Goal: Find specific page/section: Find specific page/section

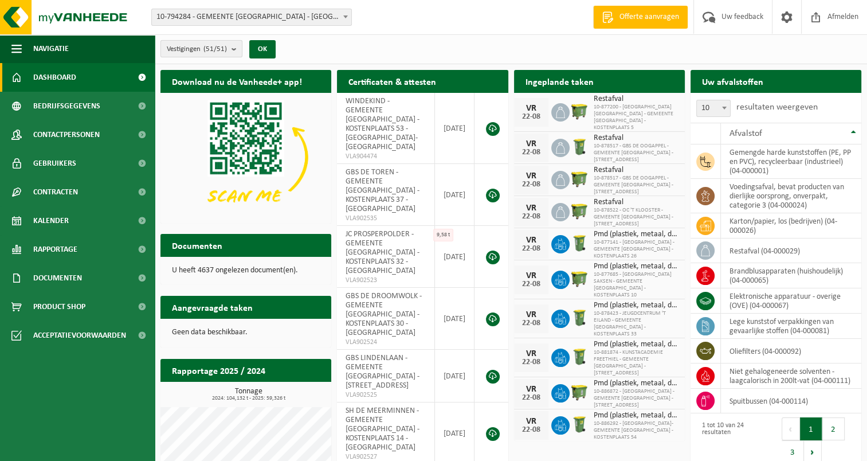
click at [234, 48] on b "submit" at bounding box center [237, 49] width 10 height 16
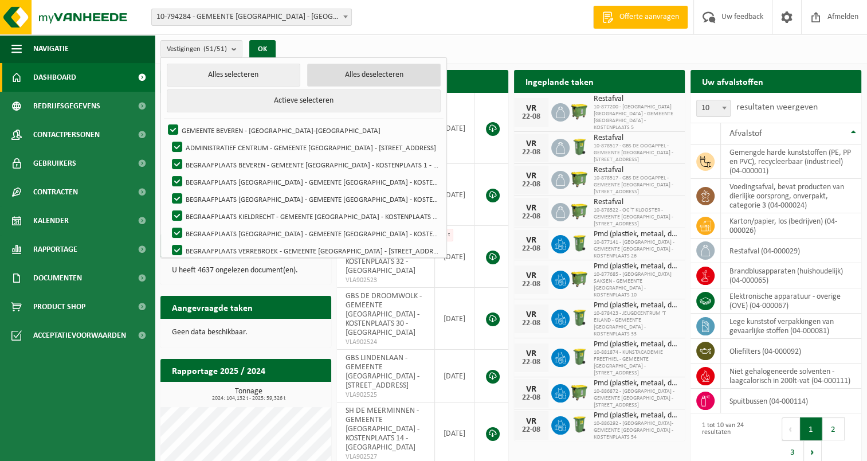
click at [353, 73] on button "Alles deselecteren" at bounding box center [374, 75] width 134 height 23
checkbox input "false"
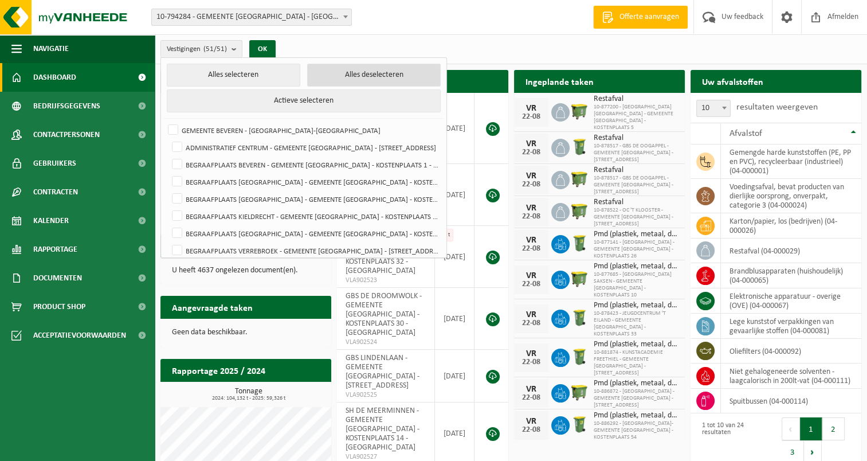
checkbox input "false"
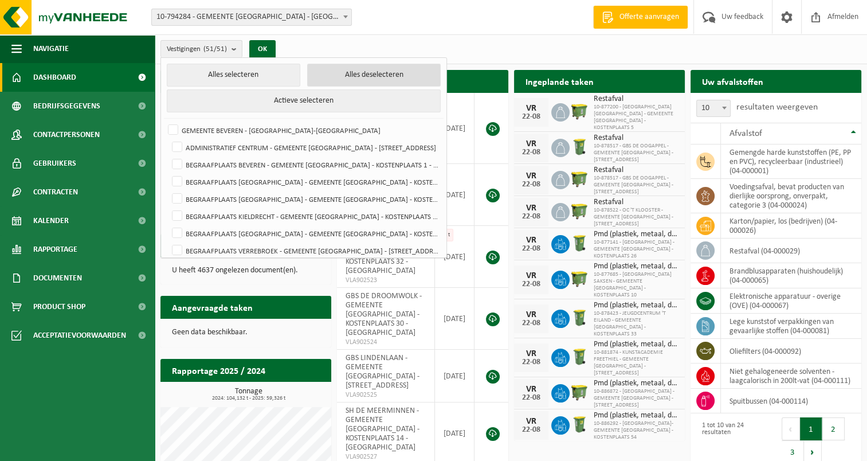
checkbox input "false"
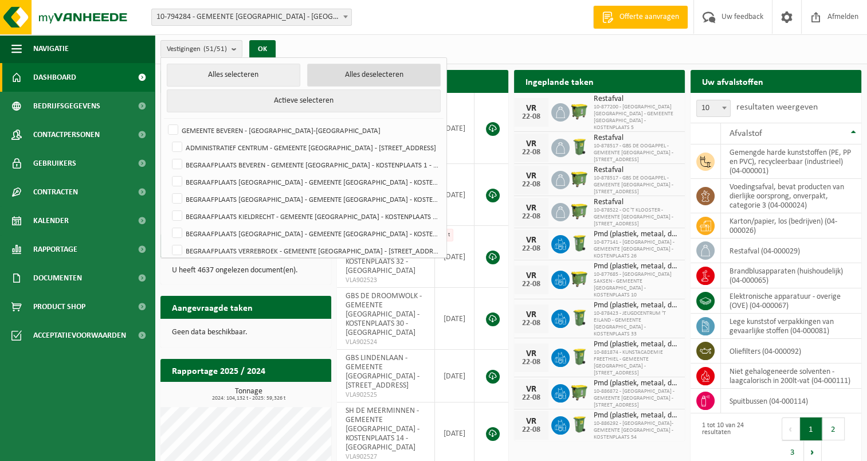
checkbox input "false"
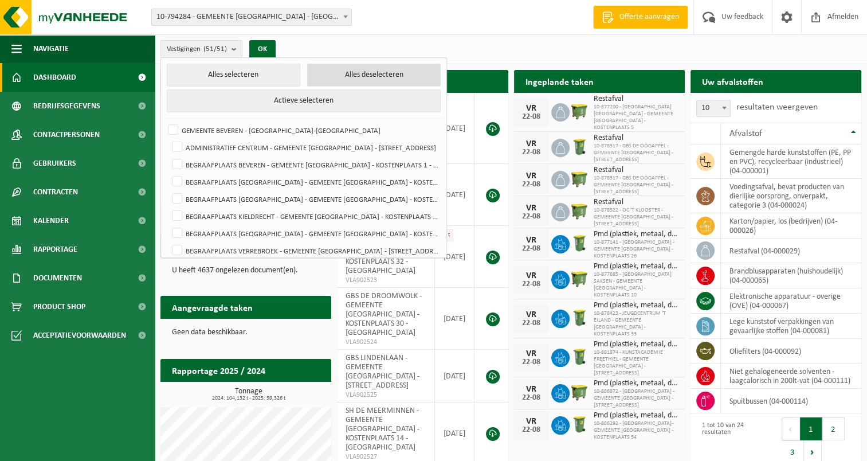
checkbox input "false"
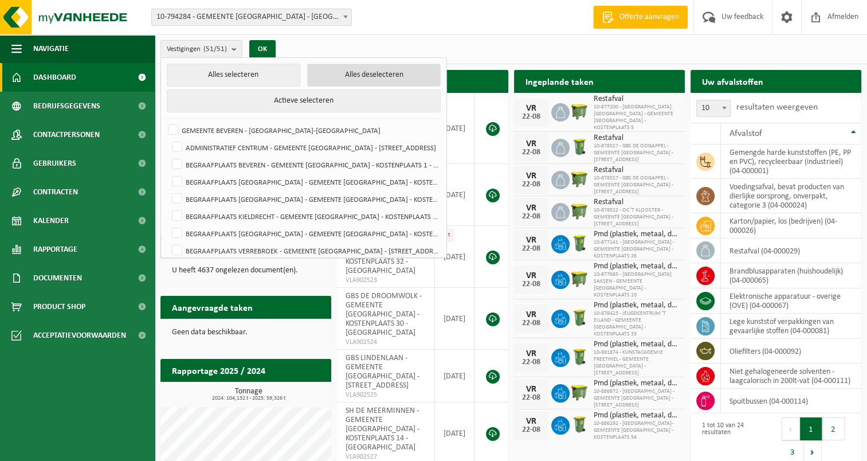
checkbox input "false"
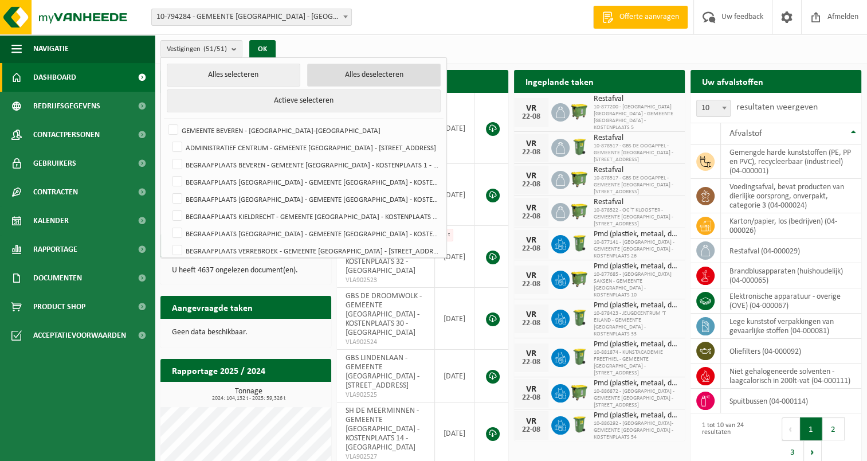
checkbox input "false"
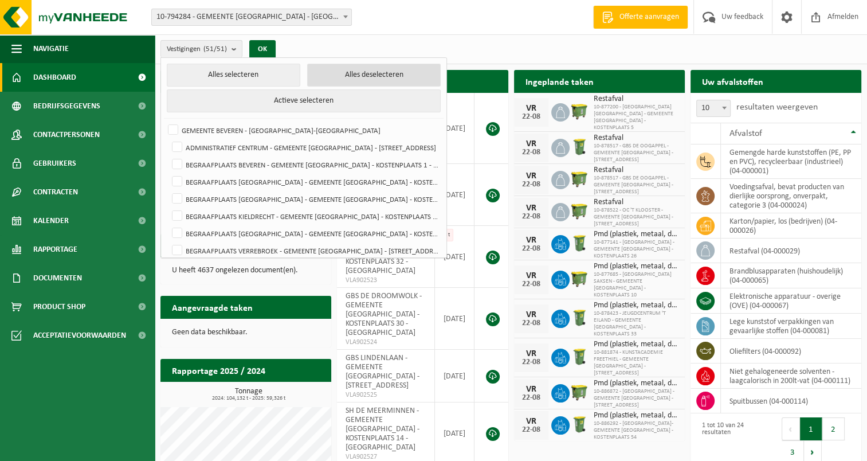
checkbox input "false"
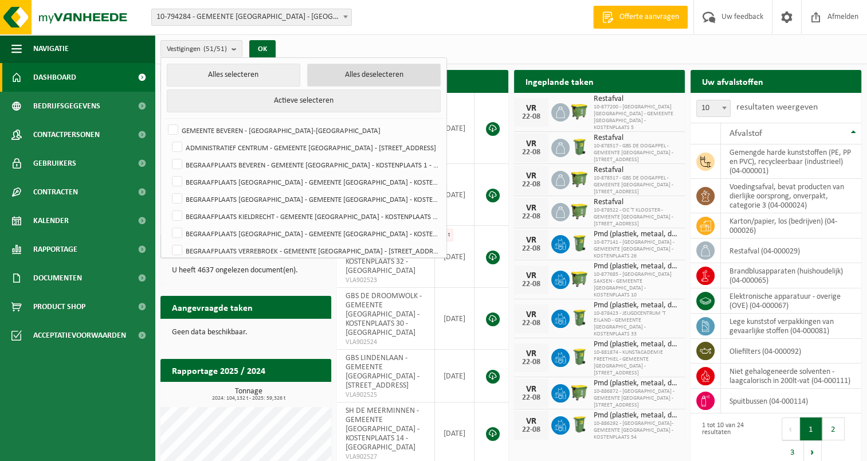
checkbox input "false"
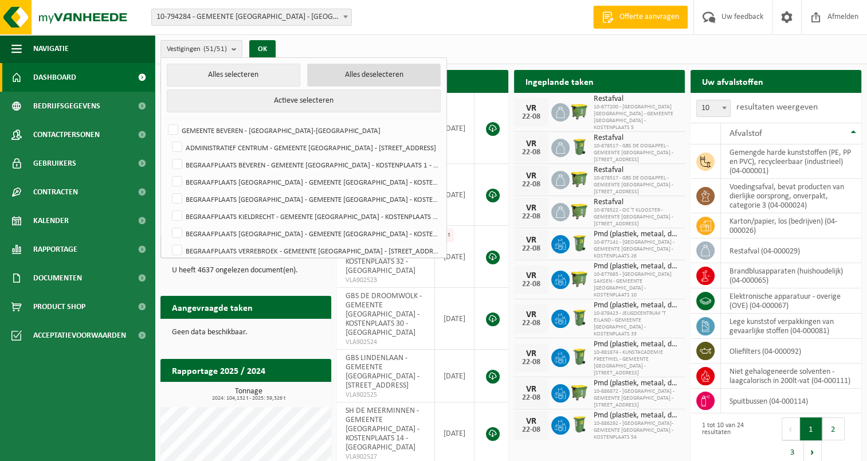
checkbox input "false"
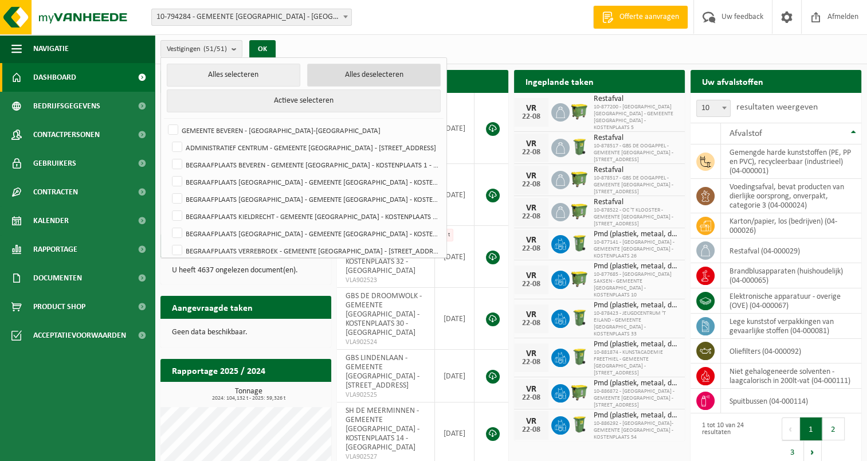
checkbox input "false"
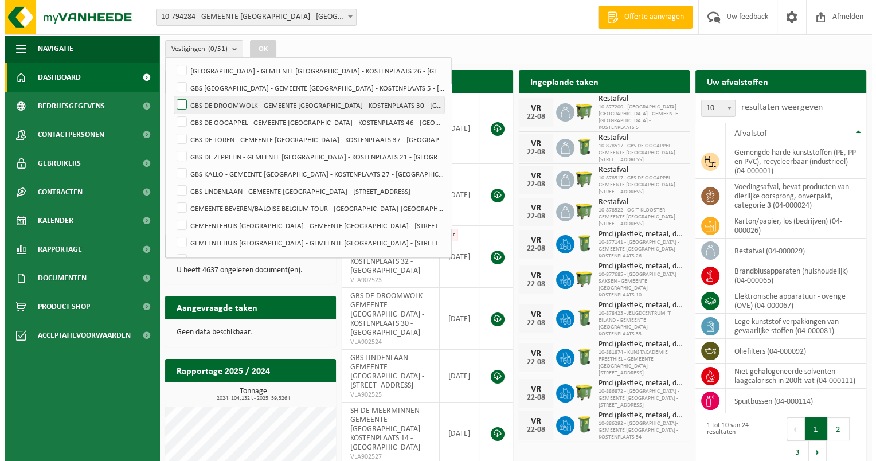
scroll to position [287, 0]
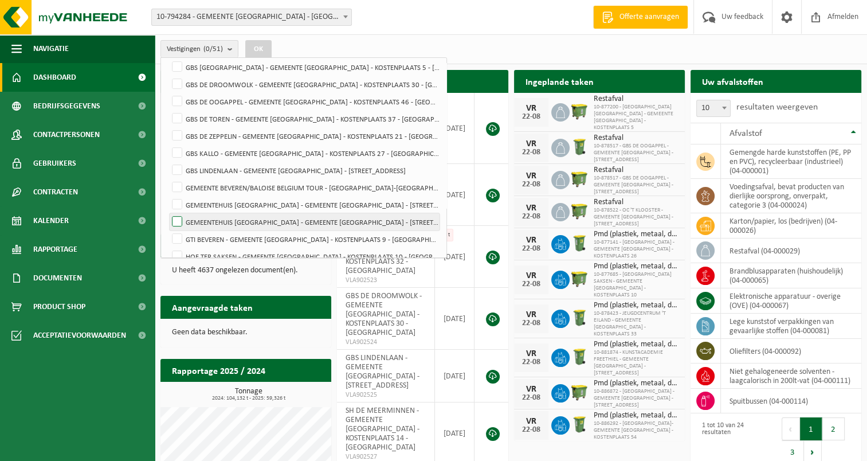
click at [178, 220] on label "GEMEENTEHUIS [GEOGRAPHIC_DATA] - GEMEENTE [GEOGRAPHIC_DATA] - [STREET_ADDRESS]" at bounding box center [305, 221] width 270 height 17
click at [168, 213] on input "GEMEENTEHUIS [GEOGRAPHIC_DATA] - GEMEENTE [GEOGRAPHIC_DATA] - [STREET_ADDRESS]" at bounding box center [167, 213] width 1 height 1
checkbox input "true"
click at [262, 50] on button "OK" at bounding box center [258, 49] width 26 height 18
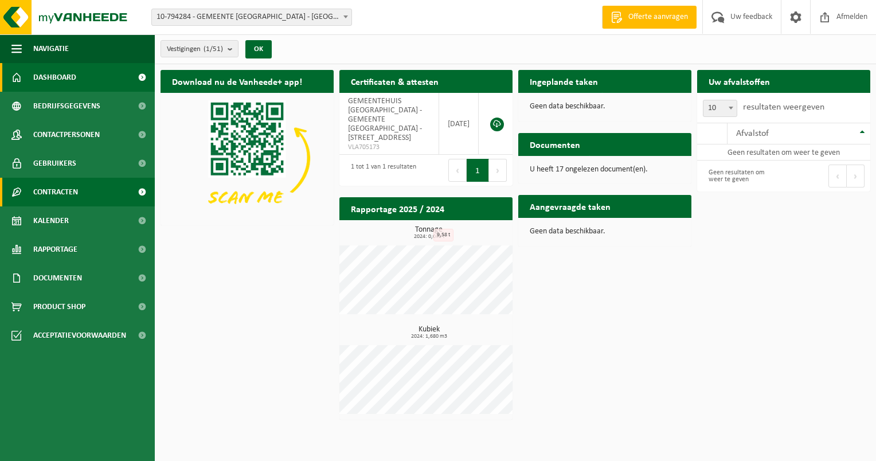
click at [73, 195] on span "Contracten" at bounding box center [55, 192] width 45 height 29
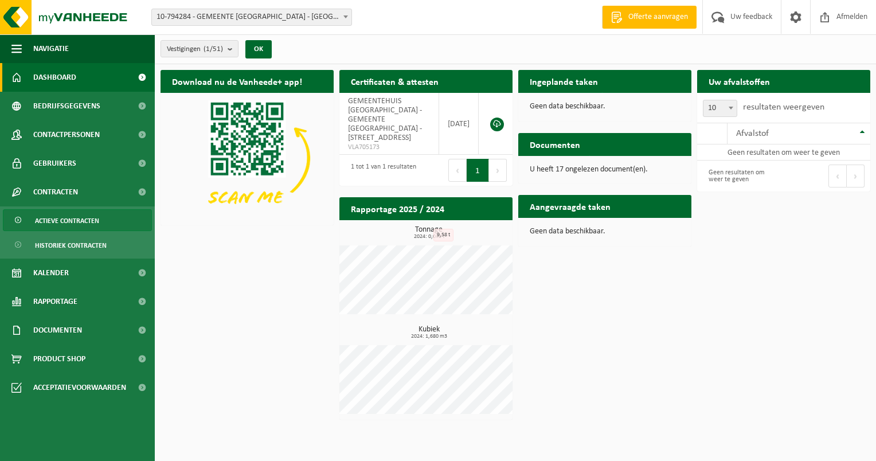
click at [72, 218] on span "Actieve contracten" at bounding box center [67, 221] width 64 height 22
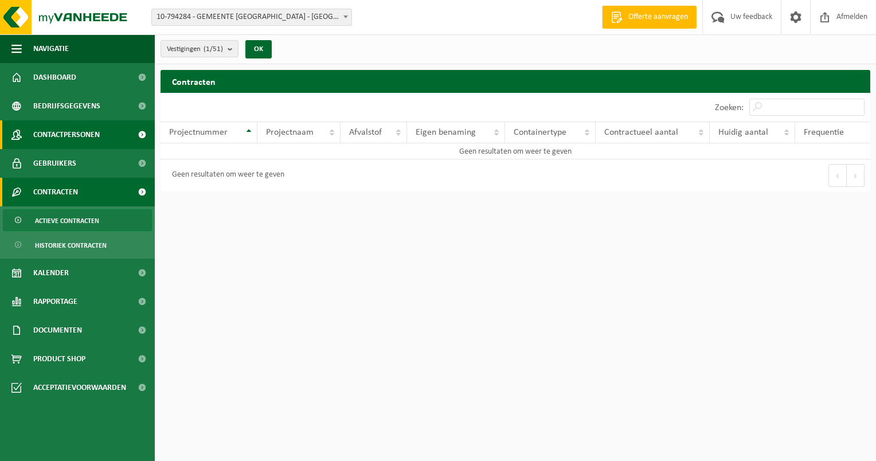
click at [94, 136] on span "Contactpersonen" at bounding box center [66, 134] width 66 height 29
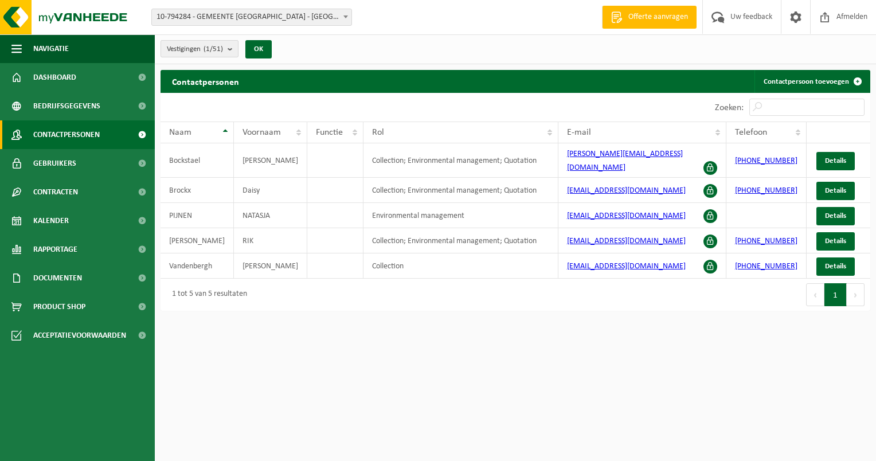
click at [236, 46] on b "submit" at bounding box center [233, 49] width 10 height 16
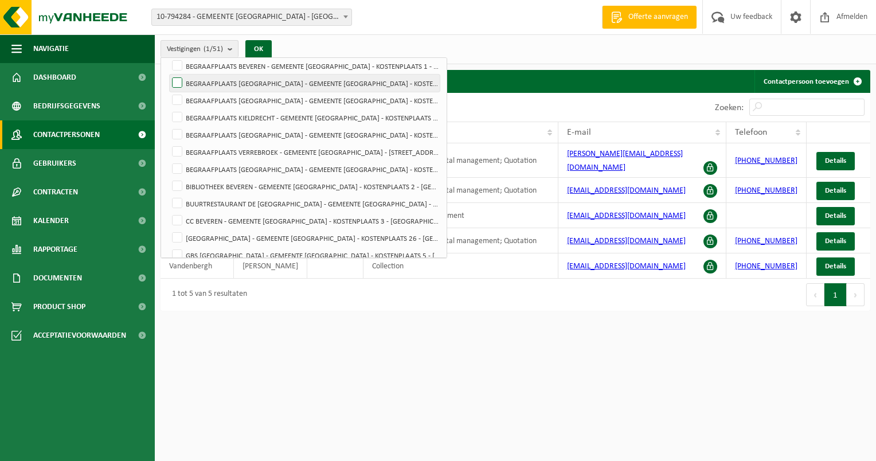
scroll to position [287, 0]
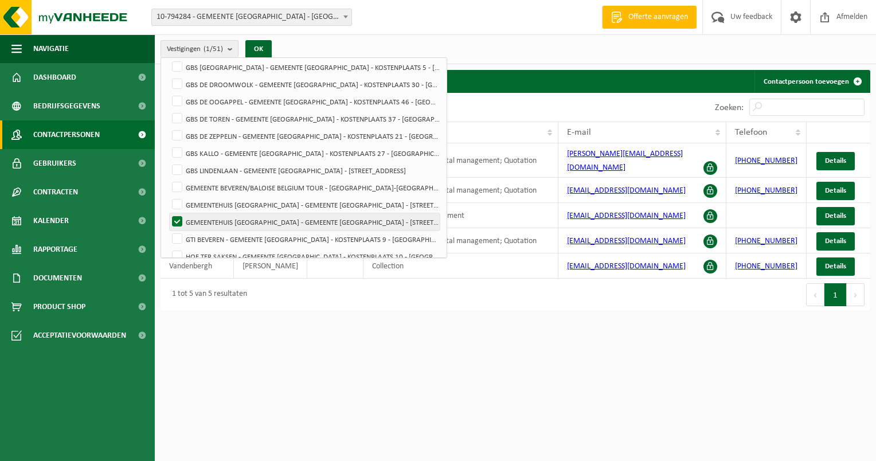
click at [177, 221] on label "GEMEENTEHUIS [GEOGRAPHIC_DATA] - GEMEENTE [GEOGRAPHIC_DATA] - [STREET_ADDRESS]" at bounding box center [305, 221] width 270 height 17
click at [168, 213] on input "GEMEENTEHUIS [GEOGRAPHIC_DATA] - GEMEENTE [GEOGRAPHIC_DATA] - [STREET_ADDRESS]" at bounding box center [167, 213] width 1 height 1
checkbox input "false"
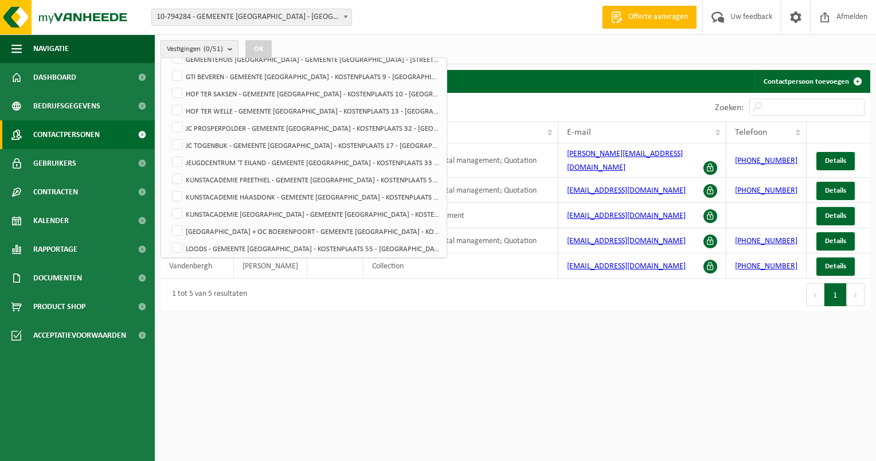
scroll to position [458, 0]
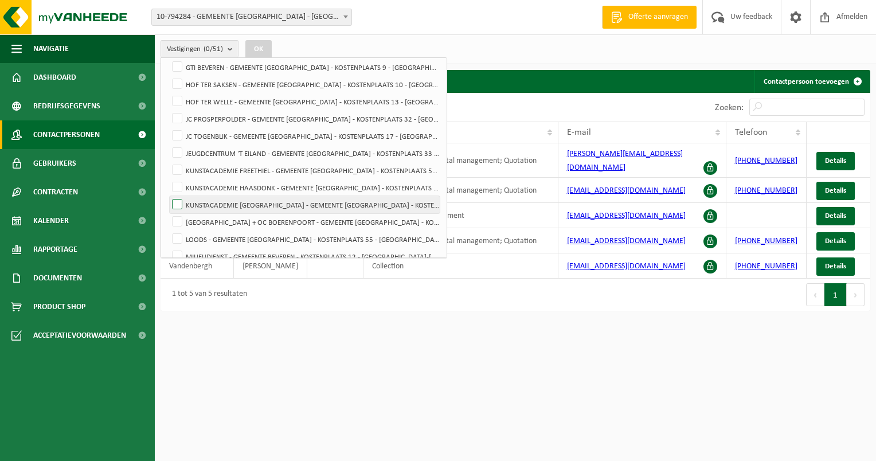
click at [175, 200] on label "KUNSTACADEMIE [GEOGRAPHIC_DATA] - GEMEENTE [GEOGRAPHIC_DATA] - KOSTENPLAATS 38 …" at bounding box center [305, 204] width 270 height 17
click at [168, 196] on input "KUNSTACADEMIE [GEOGRAPHIC_DATA] - GEMEENTE [GEOGRAPHIC_DATA] - KOSTENPLAATS 38 …" at bounding box center [167, 195] width 1 height 1
checkbox input "true"
click at [261, 48] on button "OK" at bounding box center [258, 49] width 26 height 18
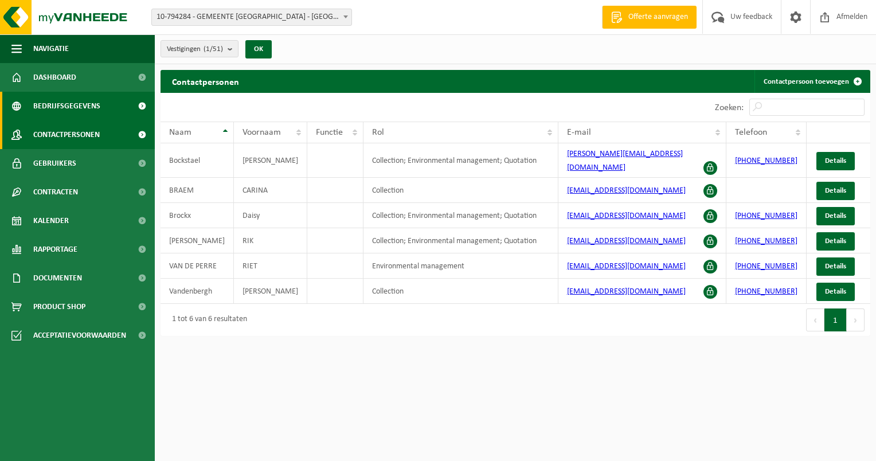
click at [109, 104] on link "Bedrijfsgegevens" at bounding box center [77, 106] width 155 height 29
